Goal: Ask a question

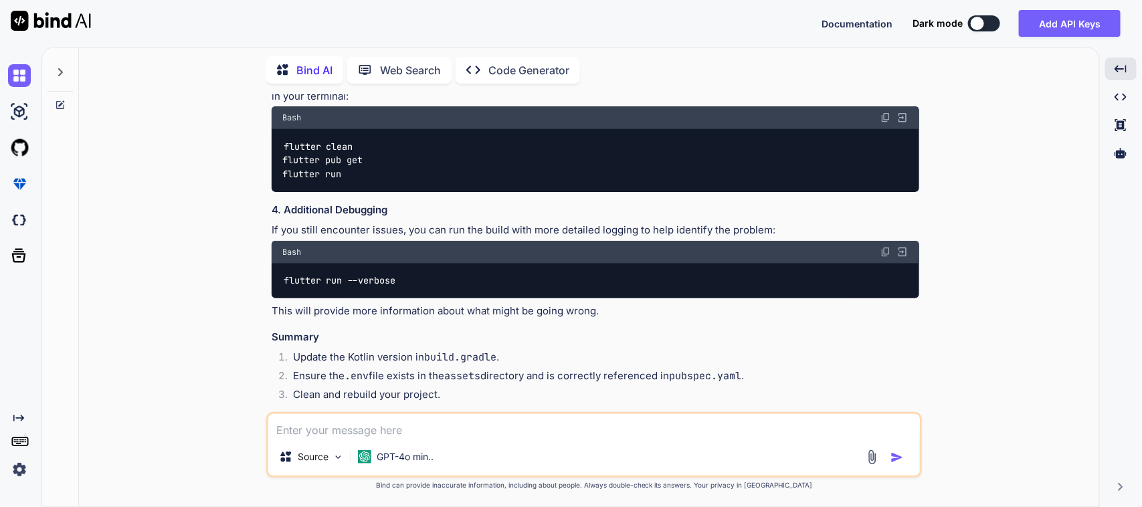
scroll to position [766, 0]
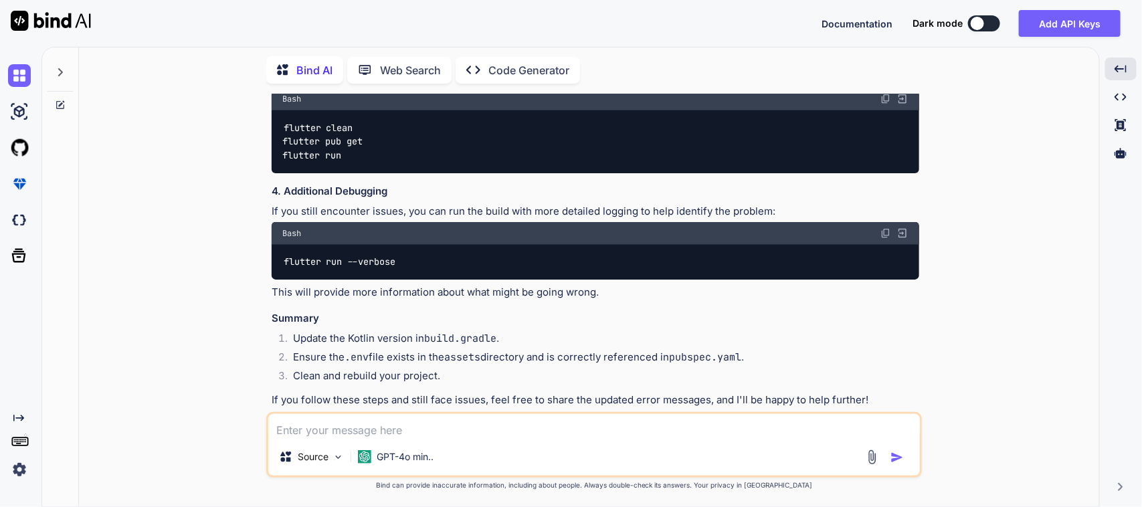
click at [57, 70] on icon at bounding box center [60, 72] width 11 height 11
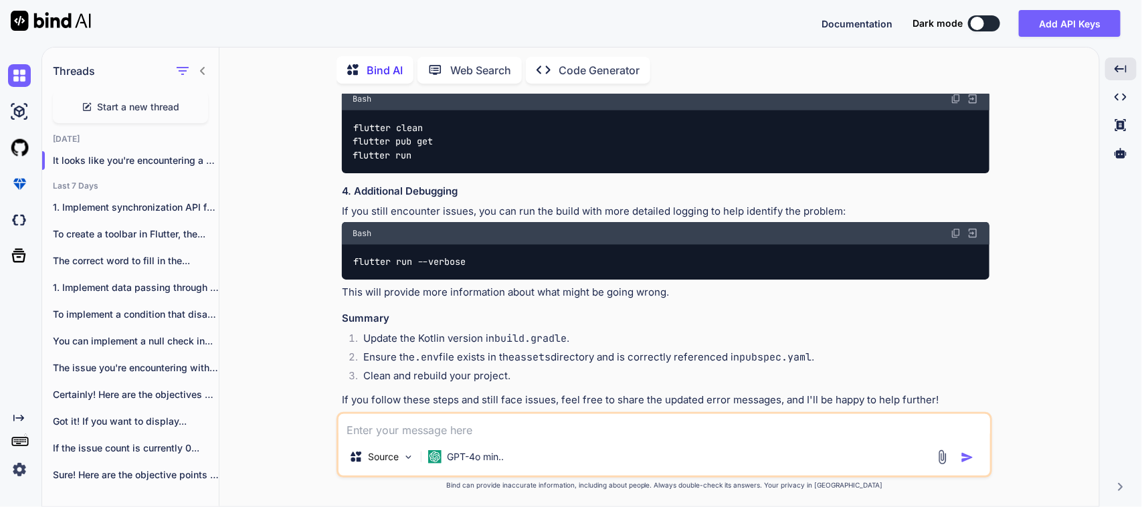
click at [124, 100] on span "Start a new thread" at bounding box center [139, 106] width 82 height 13
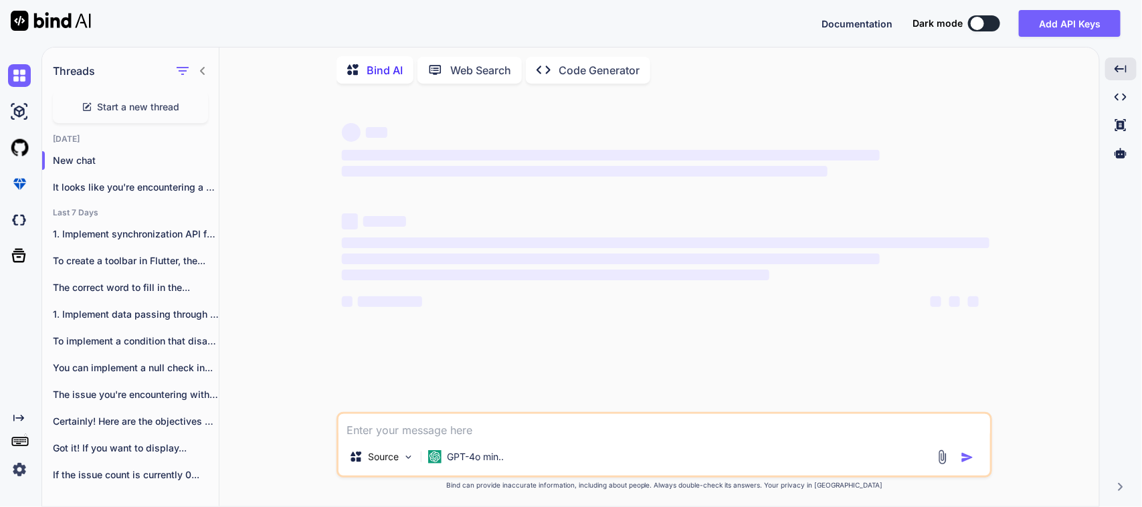
scroll to position [0, 0]
click at [208, 71] on div "Threads" at bounding box center [130, 69] width 177 height 46
type textarea "x"
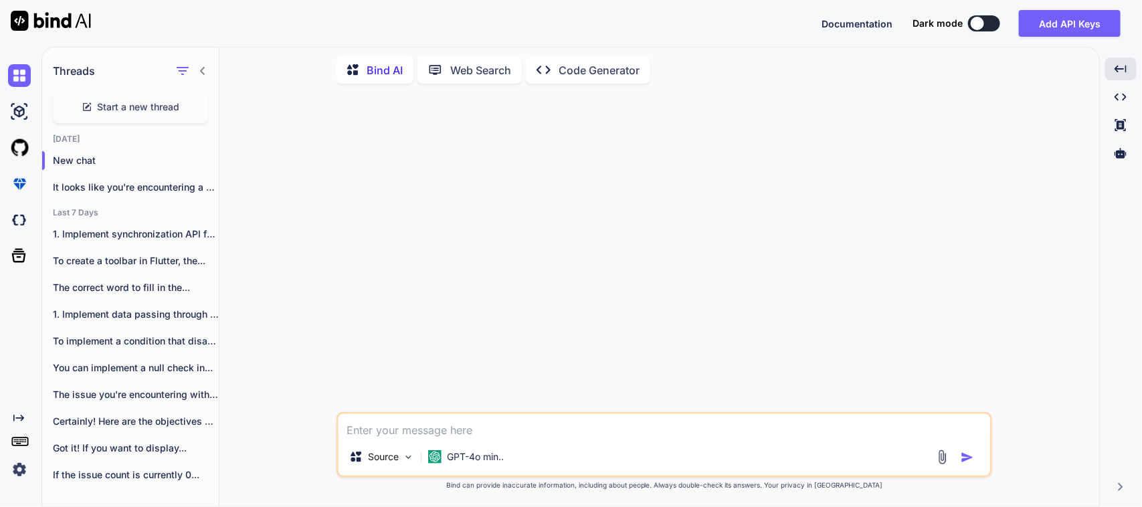
click at [205, 68] on icon at bounding box center [202, 71] width 11 height 11
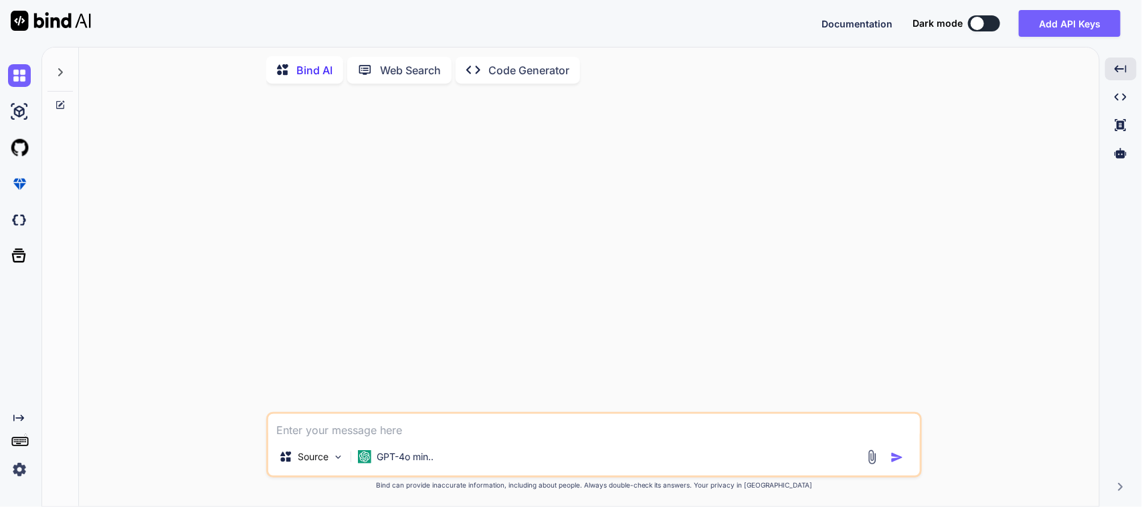
click at [323, 433] on textarea at bounding box center [594, 426] width 652 height 24
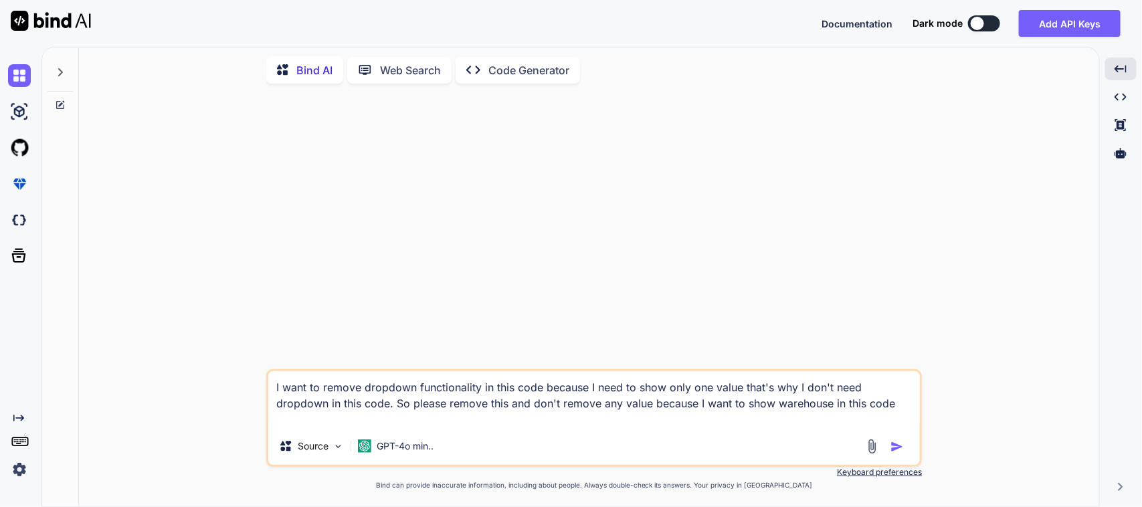
paste textarea "SizedBox( child: Padding( padding: const EdgeInsets.all(8.0), child: Container(…"
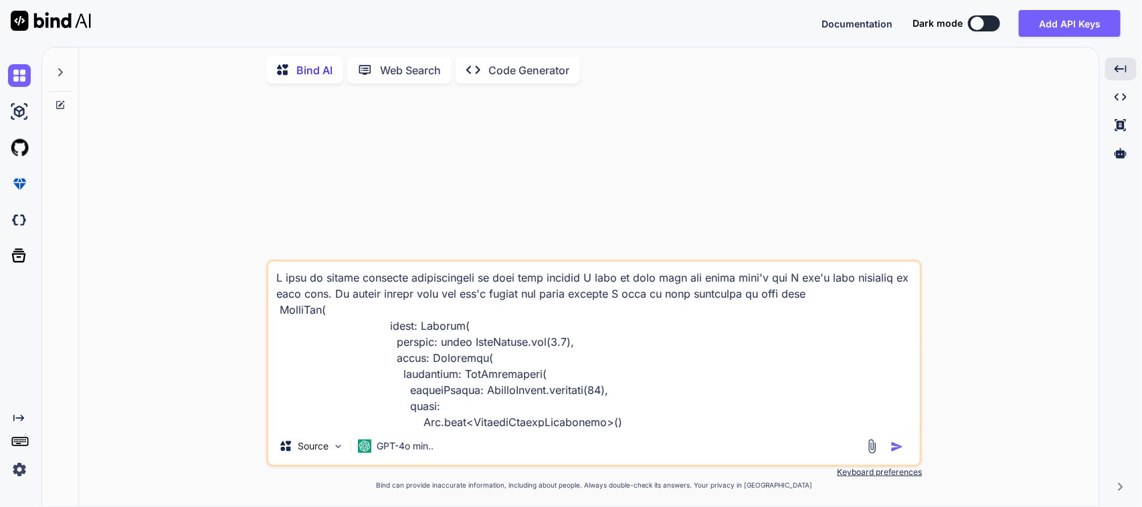
scroll to position [1365, 0]
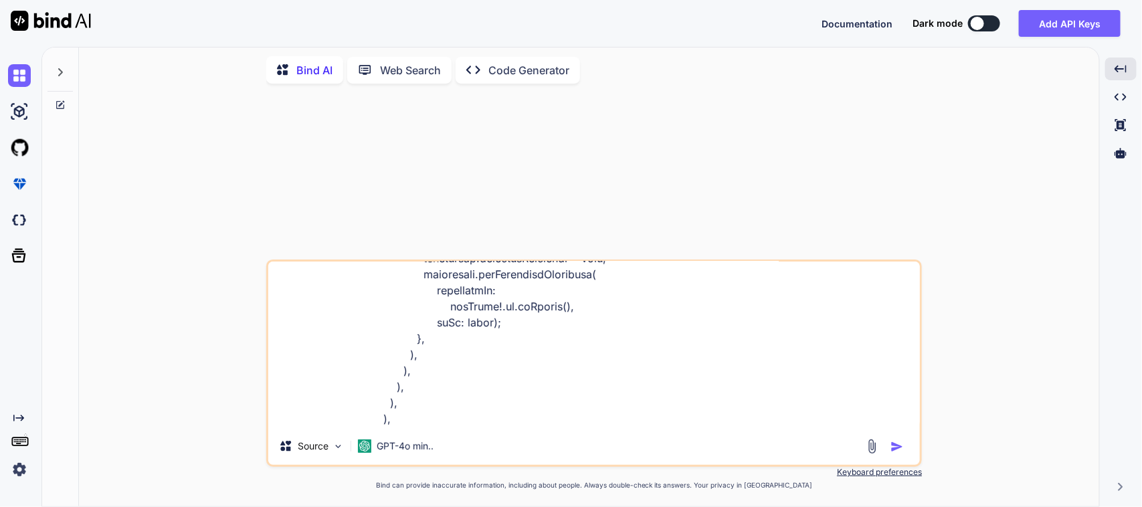
type textarea "I want to remove dropdown functionality in this code because I need to show onl…"
click at [901, 449] on img "button" at bounding box center [897, 446] width 13 height 13
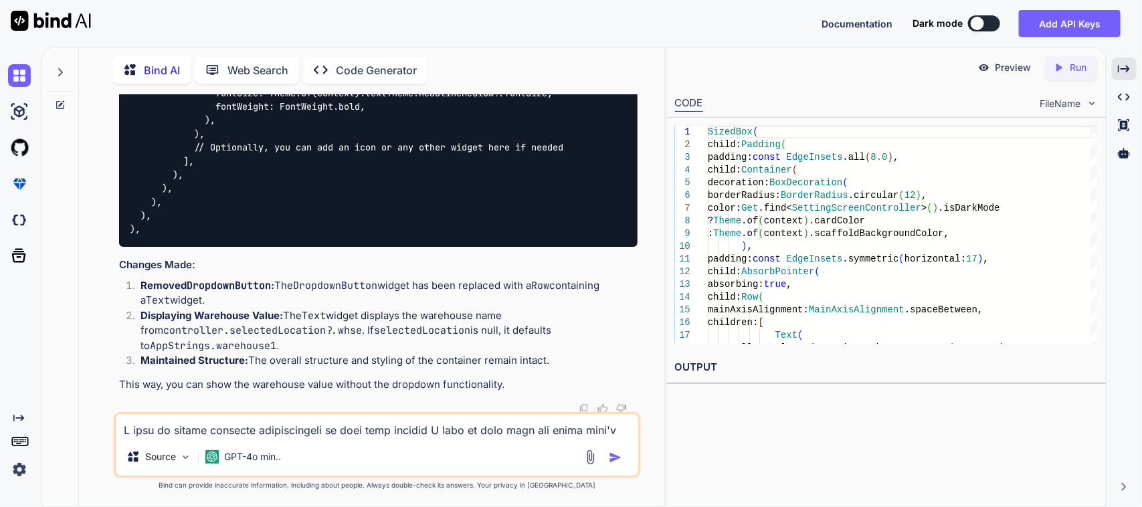
scroll to position [214, 0]
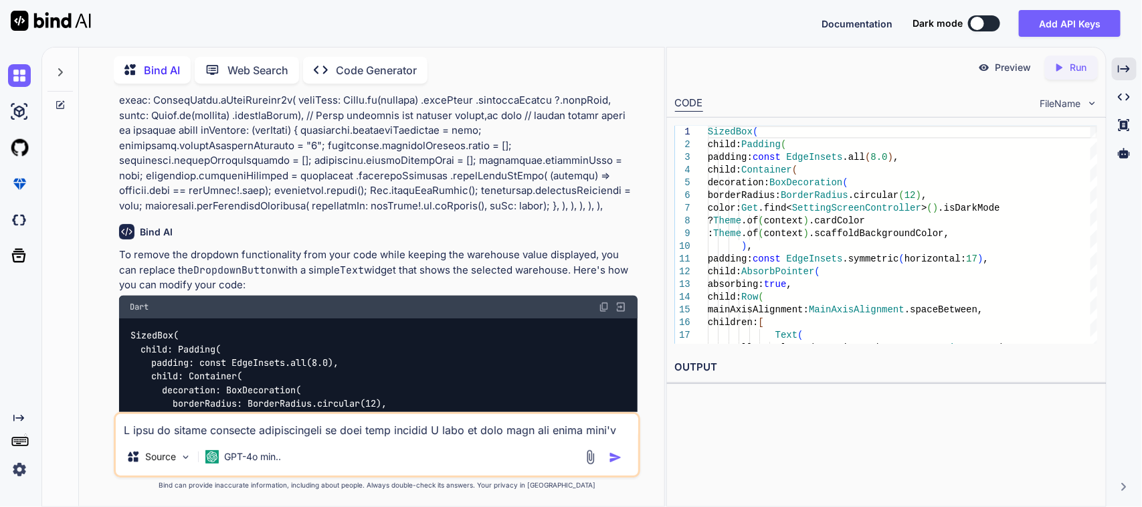
click at [606, 308] on img at bounding box center [604, 307] width 11 height 11
